Goal: Navigation & Orientation: Find specific page/section

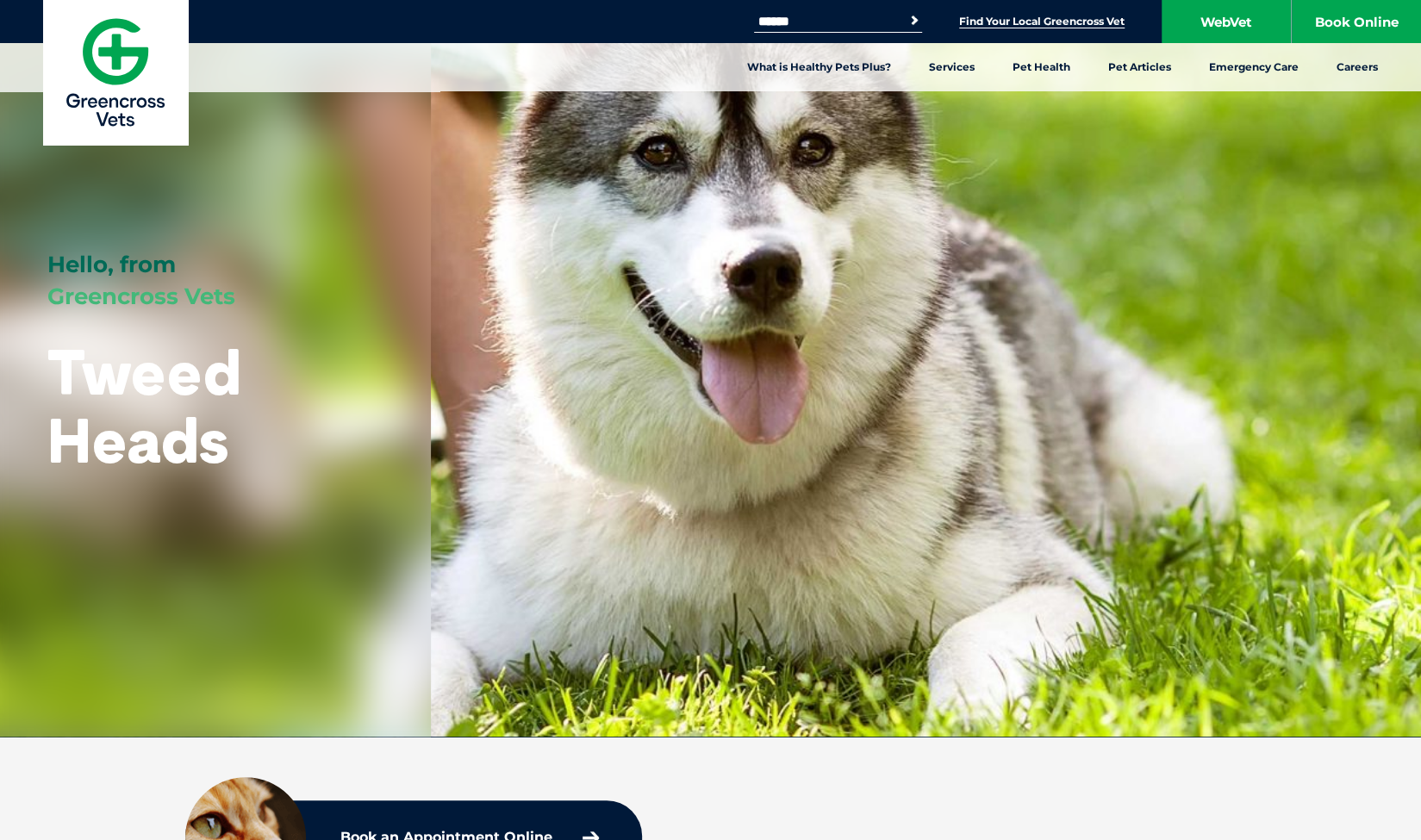
click at [1041, 22] on link "Find Your Local Greencross Vet" at bounding box center [1042, 21] width 165 height 14
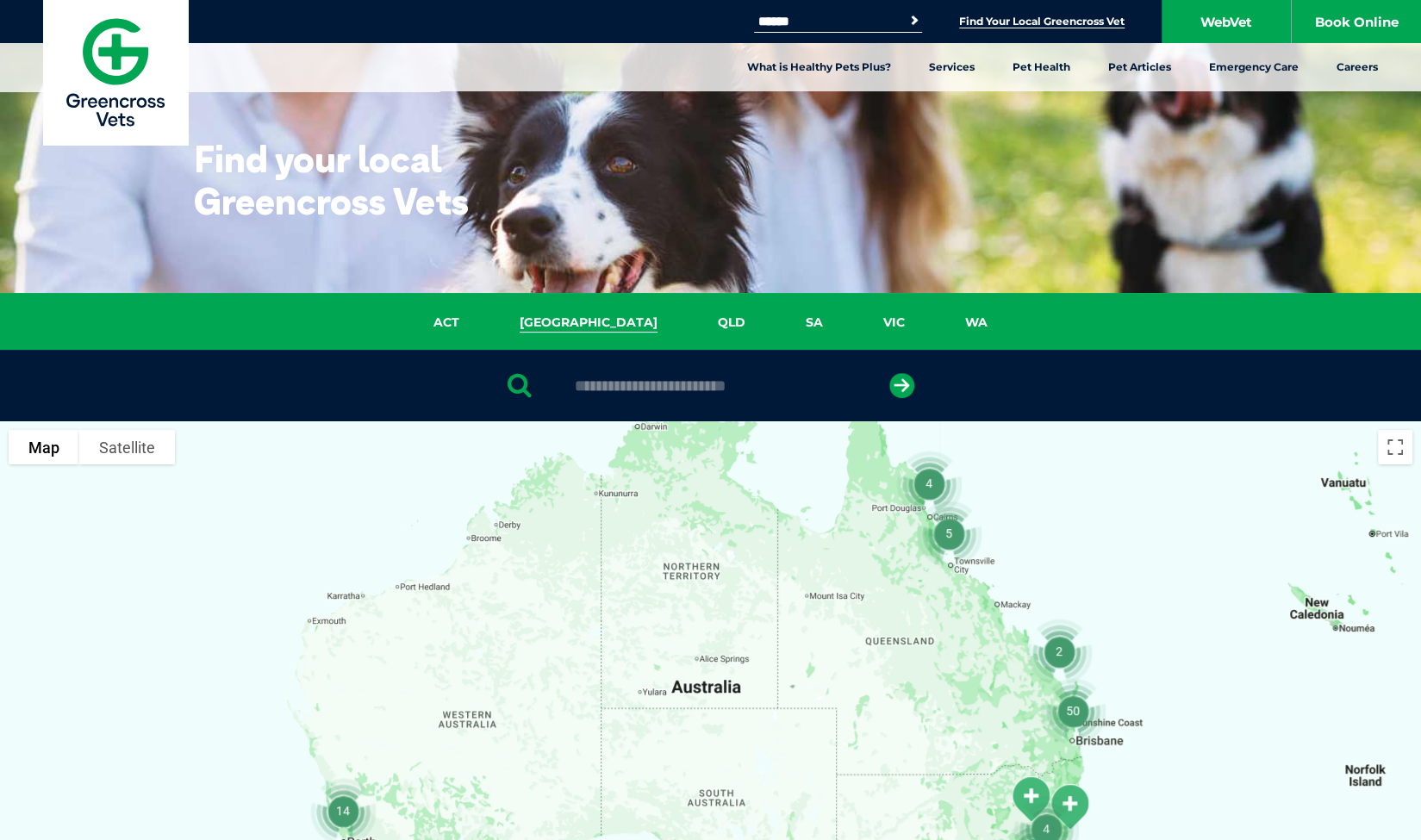
click at [592, 318] on link "[GEOGRAPHIC_DATA]" at bounding box center [589, 322] width 199 height 20
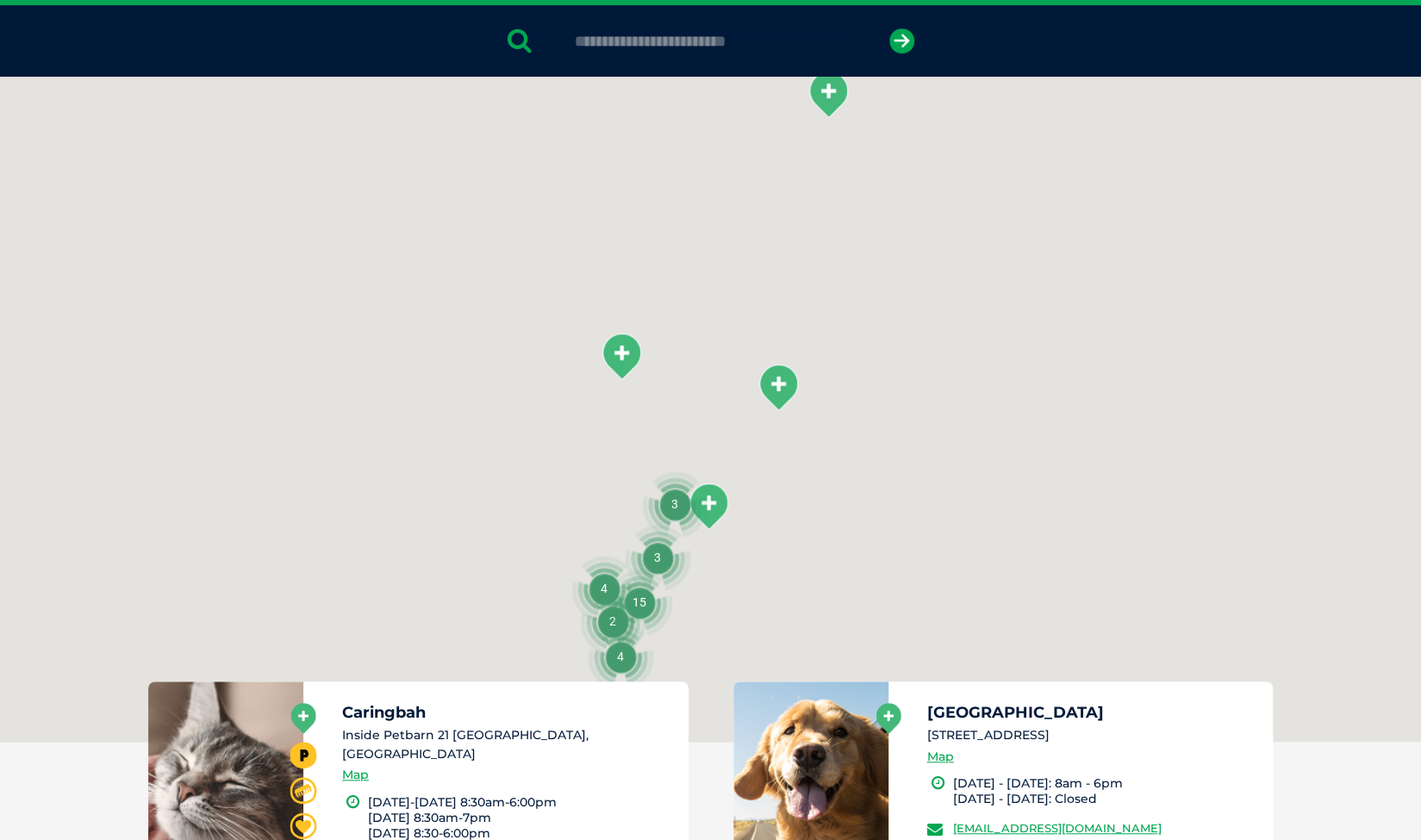
scroll to position [395, 0]
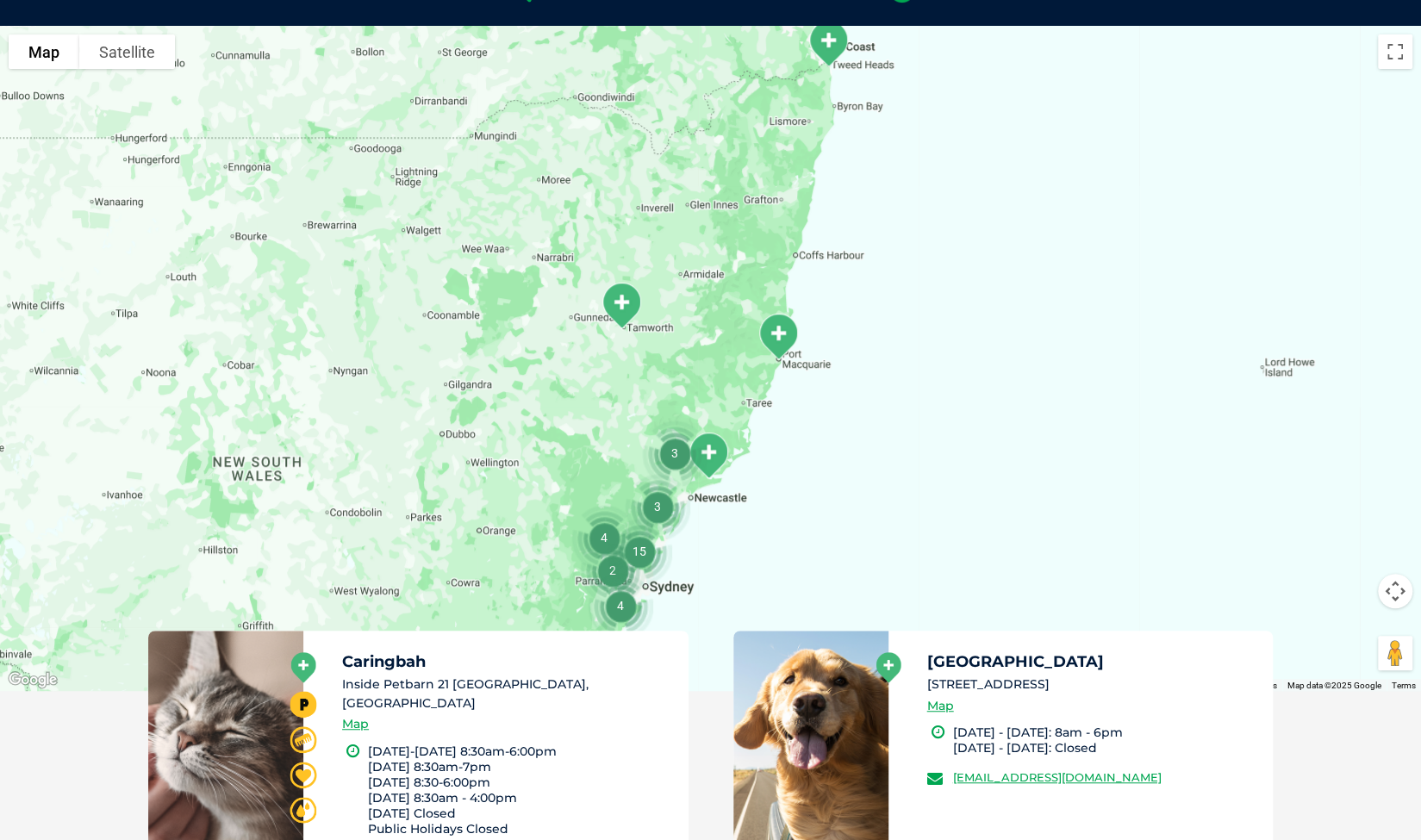
click at [824, 37] on img "Tweed Heads" at bounding box center [828, 43] width 57 height 61
